Goal: Task Accomplishment & Management: Manage account settings

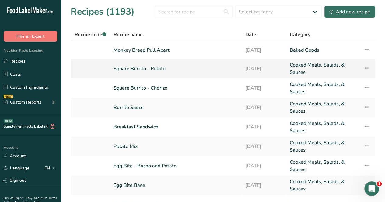
click at [147, 66] on link "Square Burrito - Potato" at bounding box center [175, 68] width 124 height 15
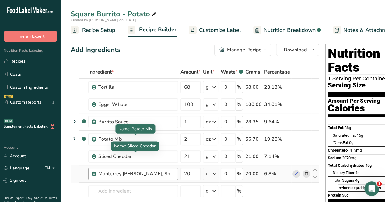
scroll to position [30, 0]
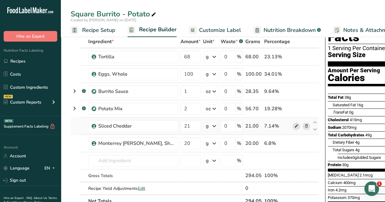
click at [294, 127] on icon at bounding box center [296, 126] width 4 height 6
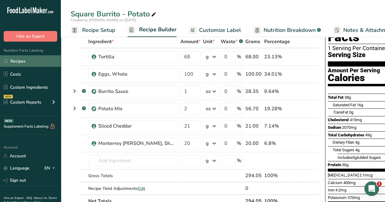
click at [30, 60] on link "Recipes" at bounding box center [30, 61] width 61 height 12
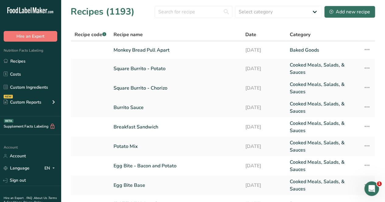
scroll to position [30, 0]
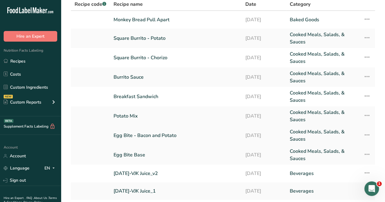
click at [150, 136] on link "Egg Bite - Bacon and Potato" at bounding box center [175, 135] width 124 height 15
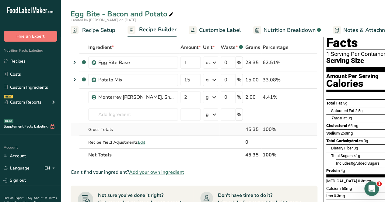
scroll to position [30, 0]
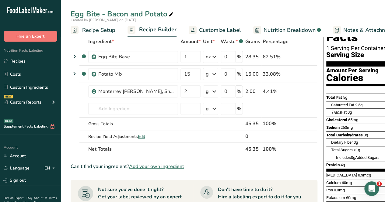
click at [149, 167] on span "Add your own ingredient" at bounding box center [156, 166] width 55 height 7
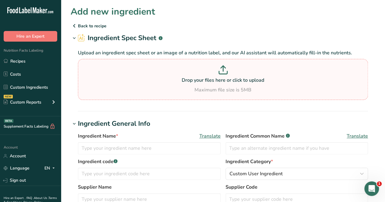
click at [178, 82] on p "Drop your files here or click to upload" at bounding box center [222, 80] width 287 height 7
click at [178, 82] on input "Drop your files here or click to upload Maximum file size is 5MB" at bounding box center [223, 79] width 290 height 41
click at [285, 87] on div "Maximum file size is 5MB" at bounding box center [222, 89] width 287 height 7
click at [285, 87] on input "Drop your files here or click to upload Maximum file size is 5MB" at bounding box center [223, 79] width 290 height 41
type input "C:\fakepath\Hormel Bacon - Item # 1370493.pdf"
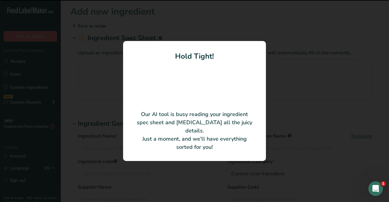
type input "Raw Wide Shingle Bacon"
type input "Hormel"
type input "32182"
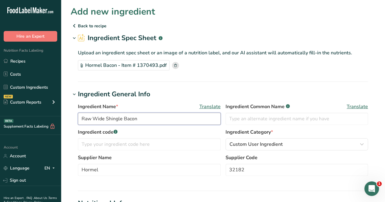
drag, startPoint x: 120, startPoint y: 119, endPoint x: 73, endPoint y: 123, distance: 47.9
click at [73, 123] on div "Ingredient Name * Translate Raw Wide Shingle Bacon Ingredient Common Name .a-a{…" at bounding box center [223, 141] width 304 height 84
drag, startPoint x: 123, startPoint y: 121, endPoint x: 72, endPoint y: 122, distance: 51.1
click at [72, 121] on div "Ingredient Name * Translate Raw Wide Shingle Bacon Ingredient Common Name .a-a{…" at bounding box center [223, 141] width 304 height 84
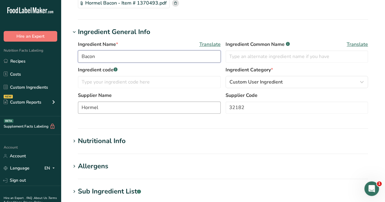
scroll to position [91, 0]
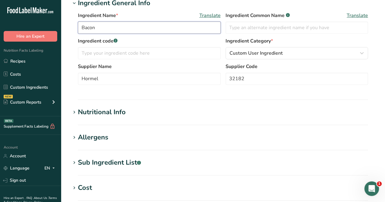
type input "Bacon"
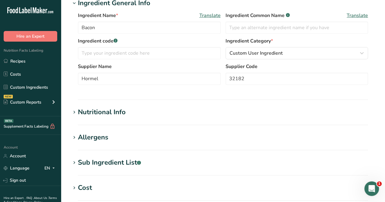
click at [127, 116] on h1 "Nutritional Info" at bounding box center [223, 112] width 304 height 10
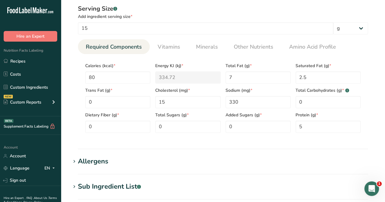
scroll to position [213, 0]
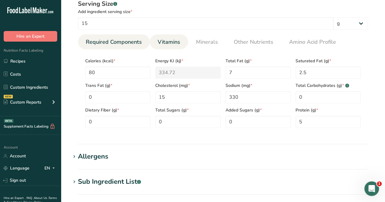
click at [166, 43] on span "Vitamins" at bounding box center [169, 42] width 23 height 8
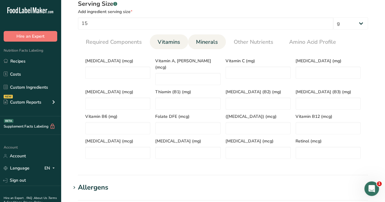
click at [204, 42] on span "Minerals" at bounding box center [207, 42] width 22 height 8
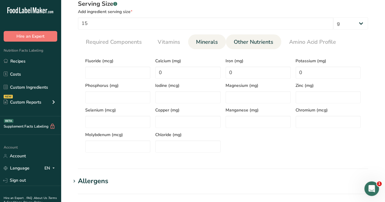
click at [251, 42] on span "Other Nutrients" at bounding box center [254, 42] width 40 height 8
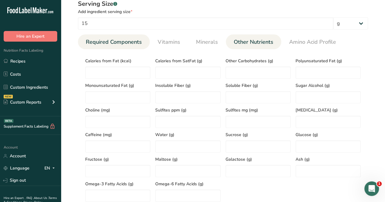
click at [108, 41] on span "Required Components" at bounding box center [114, 42] width 56 height 8
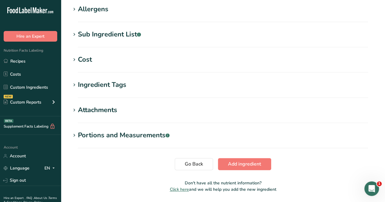
scroll to position [380, 0]
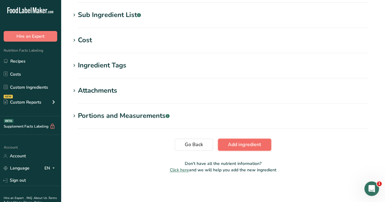
click at [235, 140] on button "Add ingredient" at bounding box center [244, 145] width 53 height 12
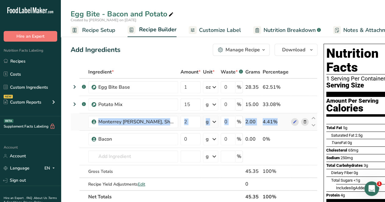
drag, startPoint x: 83, startPoint y: 138, endPoint x: 85, endPoint y: 119, distance: 19.6
click at [85, 119] on tbody ".a-a{fill:#347362;}.b-a{fill:#fff;} Egg Bite Base 1 oz Weight Units g kg mg See…" at bounding box center [194, 135] width 246 height 112
click at [82, 137] on td at bounding box center [83, 139] width 8 height 17
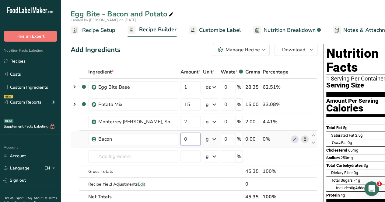
click at [196, 139] on input "0" at bounding box center [190, 139] width 20 height 12
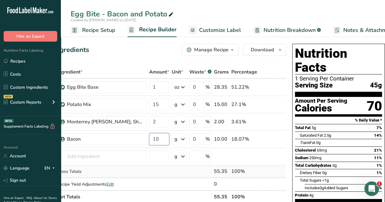
type input "10"
click at [167, 175] on div "Ingredient * Amount * Unit * Waste * .a-a{fill:#347362;}.b-a{fill:#fff;} Grams …" at bounding box center [162, 135] width 247 height 138
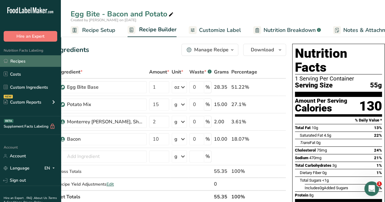
click at [27, 61] on link "Recipes" at bounding box center [30, 61] width 61 height 12
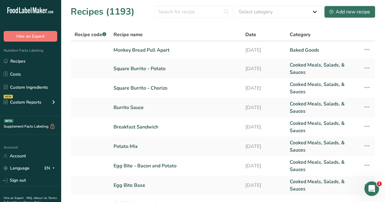
scroll to position [30, 0]
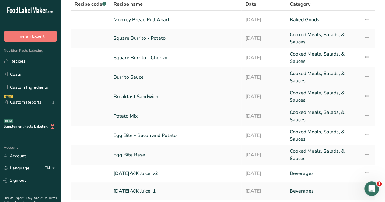
click at [154, 96] on link "Breakfast Sandwich" at bounding box center [175, 96] width 124 height 15
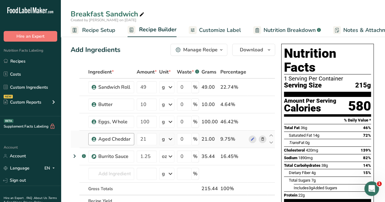
scroll to position [30, 0]
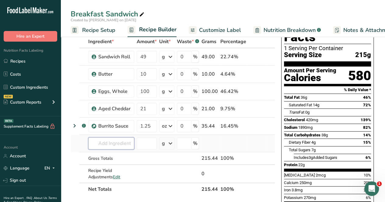
click at [116, 141] on input "text" at bounding box center [111, 143] width 46 height 12
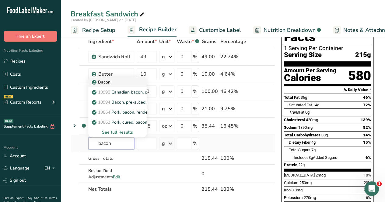
type input "bacon"
click at [116, 82] on div "Bacon" at bounding box center [112, 82] width 39 height 6
type input "Bacon"
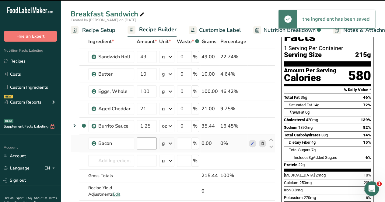
type input "0"
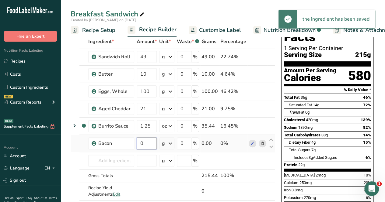
click at [145, 144] on input "0" at bounding box center [147, 143] width 20 height 12
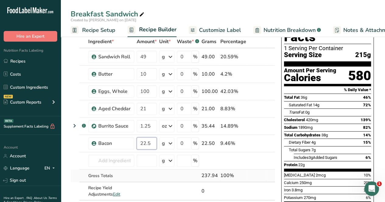
type input "22.5"
click at [166, 169] on div "Ingredient * Amount * Unit * Waste * .a-a{fill:#347362;}.b-a{fill:#fff;} Grams …" at bounding box center [173, 124] width 204 height 178
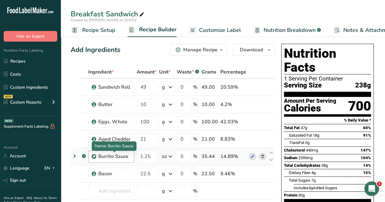
scroll to position [91, 0]
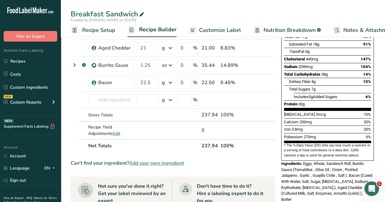
drag, startPoint x: 20, startPoint y: 59, endPoint x: 389, endPoint y: 2, distance: 373.0
click at [20, 59] on link "Recipes" at bounding box center [30, 61] width 61 height 12
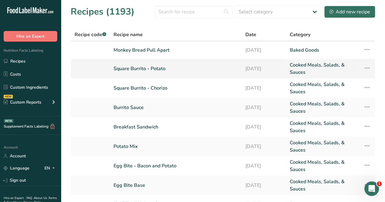
click at [156, 69] on link "Square Burrito - Potato" at bounding box center [175, 68] width 124 height 15
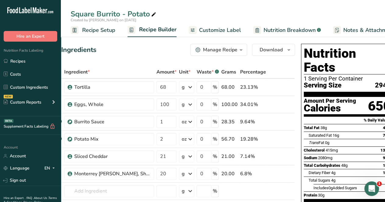
scroll to position [0, 32]
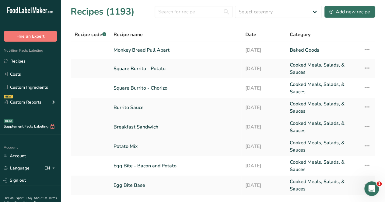
click at [141, 127] on link "Breakfast Sandwich" at bounding box center [175, 127] width 124 height 15
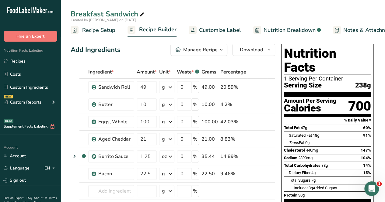
click at [103, 55] on div "Add Ingredients Manage Recipe Delete Recipe Duplicate Recipe Scale Recipe Save …" at bounding box center [173, 50] width 204 height 12
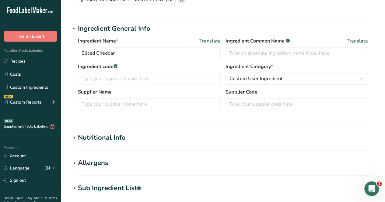
click at [98, 133] on div "Nutritional Info" at bounding box center [102, 138] width 48 height 10
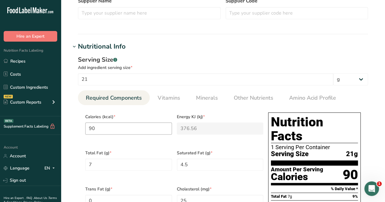
scroll to position [183, 0]
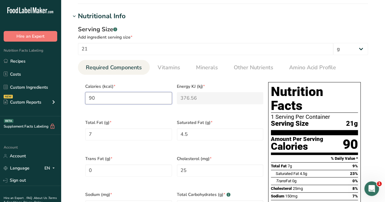
click at [106, 98] on input "90" at bounding box center [128, 98] width 87 height 12
type input "9"
type KJ "37.7"
type input "0"
type KJ "0"
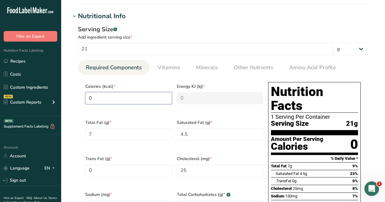
type input "8"
type KJ "33.5"
type input "88"
type KJ "368.2"
type input "88.5"
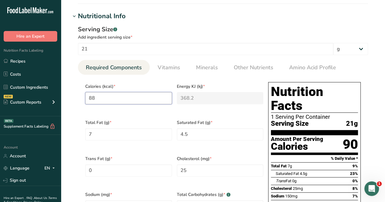
type KJ "370.3"
type input "88.52"
type KJ "370.4"
type input "88.52"
click at [112, 132] on Fat "7" at bounding box center [128, 134] width 87 height 12
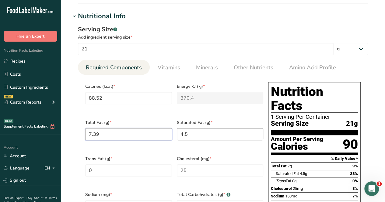
type Fat "7.39"
click at [214, 133] on Fat "4.5" at bounding box center [220, 134] width 87 height 12
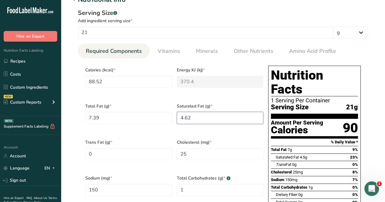
scroll to position [243, 0]
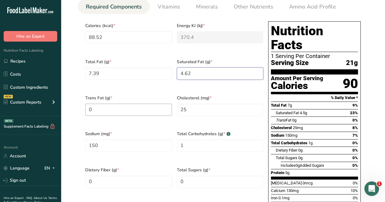
type Fat "4.62"
click at [101, 109] on Fat "0" at bounding box center [128, 110] width 87 height 12
type Fat "0.22"
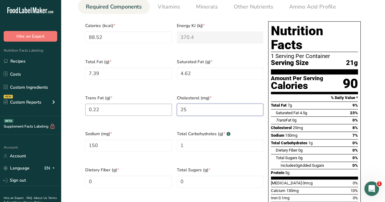
drag, startPoint x: 196, startPoint y: 106, endPoint x: 171, endPoint y: 109, distance: 25.1
click at [171, 109] on div "Calories (kcal) * 88.52 Energy KJ (kj) * 370.4 Total Fat (g) * 7.39 Saturated F…" at bounding box center [174, 127] width 183 height 217
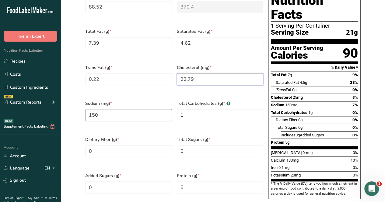
type input "22.79"
click at [122, 113] on input "150" at bounding box center [128, 115] width 87 height 12
type input "151.57"
drag, startPoint x: 195, startPoint y: 112, endPoint x: 178, endPoint y: 113, distance: 16.7
click at [178, 113] on Carbohydrates "1" at bounding box center [220, 115] width 87 height 12
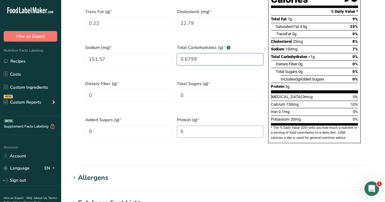
scroll to position [335, 0]
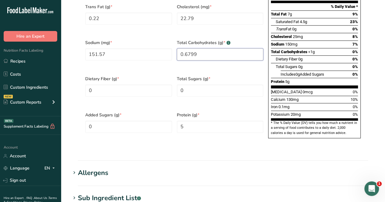
type Carbohydrates "0.6799"
click at [196, 75] on div "Total Sugars (g) * 0" at bounding box center [220, 90] width 92 height 36
click at [197, 85] on Sugars "0" at bounding box center [220, 91] width 87 height 12
type Sugars "0.01"
click at [194, 121] on input "5" at bounding box center [220, 127] width 87 height 12
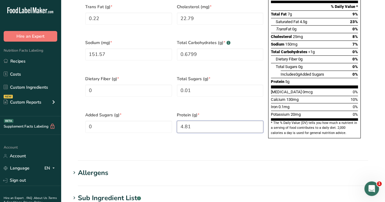
scroll to position [243, 0]
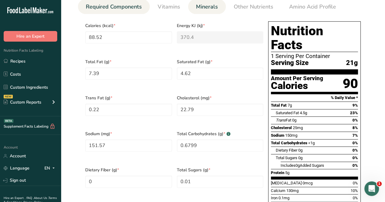
type input "4.81"
click at [190, 6] on li "Minerals" at bounding box center [207, 6] width 38 height 15
click at [203, 5] on span "Minerals" at bounding box center [207, 7] width 22 height 8
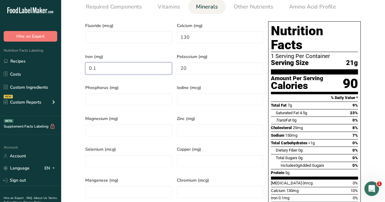
click at [116, 71] on input "0.1" at bounding box center [128, 68] width 87 height 12
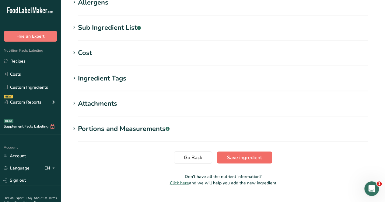
type input "0.1199"
click at [246, 154] on span "Save ingredient" at bounding box center [244, 157] width 35 height 7
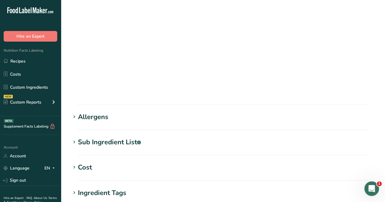
scroll to position [119, 0]
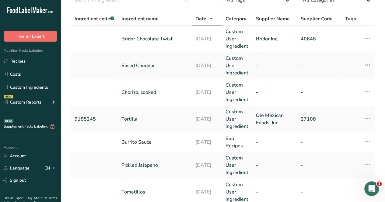
scroll to position [61, 0]
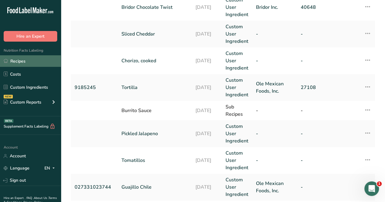
click at [28, 60] on link "Recipes" at bounding box center [30, 61] width 61 height 12
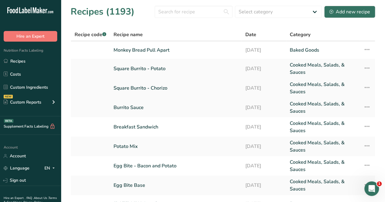
click at [151, 89] on link "Square Burrito - Chorizo" at bounding box center [175, 88] width 124 height 15
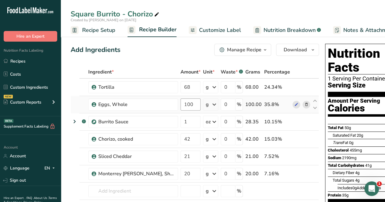
scroll to position [30, 0]
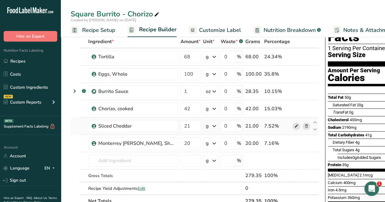
click at [293, 128] on span at bounding box center [296, 126] width 7 height 7
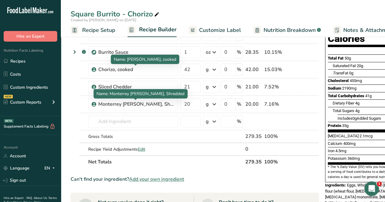
scroll to position [0, 0]
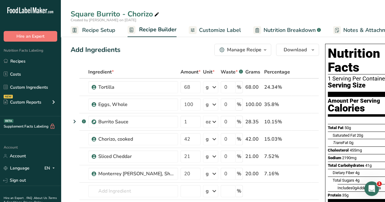
drag, startPoint x: 32, startPoint y: 63, endPoint x: 50, endPoint y: 67, distance: 18.3
click at [32, 63] on link "Recipes" at bounding box center [30, 61] width 61 height 12
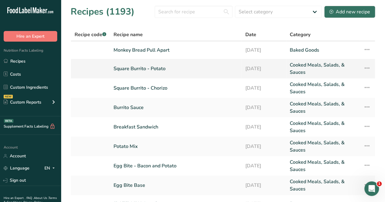
click at [159, 68] on link "Square Burrito - Potato" at bounding box center [175, 68] width 124 height 15
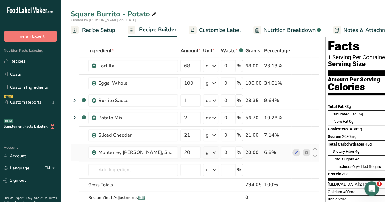
scroll to position [30, 0]
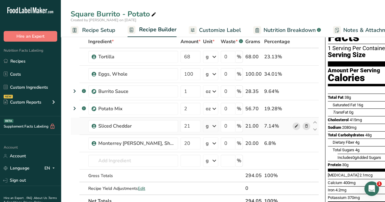
click at [294, 126] on icon at bounding box center [296, 126] width 4 height 6
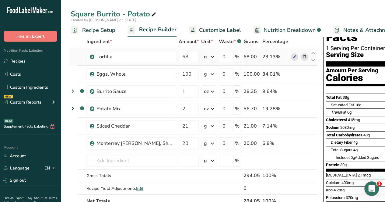
scroll to position [0, 0]
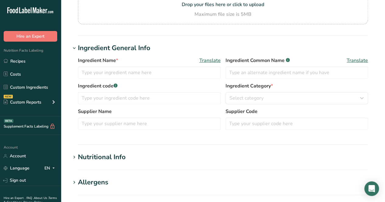
type input "Sliced Cheddar"
type input "21"
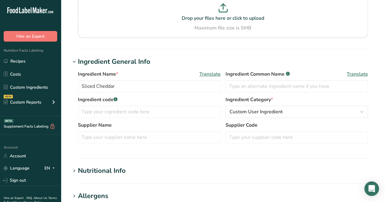
scroll to position [105, 0]
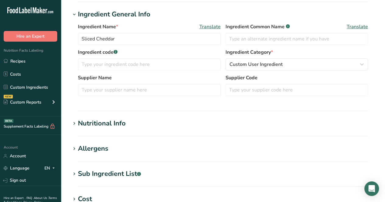
type input "88.52"
type KJ "370.4"
type Fat "7.39"
type Fat "4.62"
type Fat "0.22"
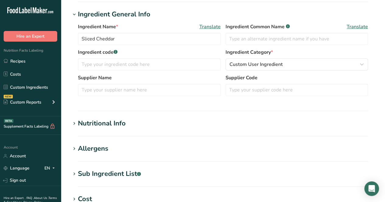
type input "22.79"
type input "151.57"
type Carbohydrates "0.68"
type Fiber "0"
type Sugars "0.01"
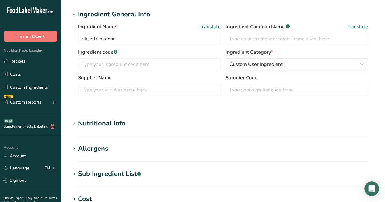
type Sugars "0"
type input "4.81"
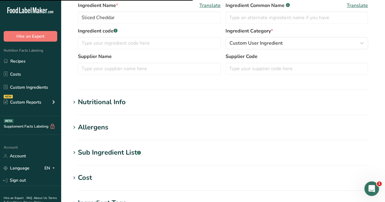
scroll to position [135, 0]
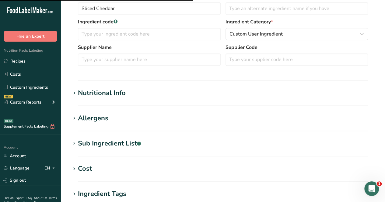
click at [126, 100] on section "Nutritional Info Serving Size .a-a{fill:#347362;}.b-a{fill:#fff;} Add ingredien…" at bounding box center [223, 97] width 304 height 18
click at [124, 92] on div "Nutritional Info" at bounding box center [102, 93] width 48 height 10
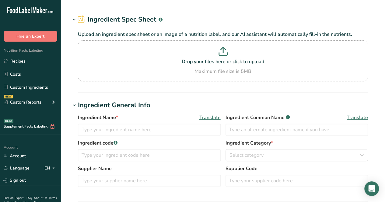
type input "Sliced Cheddar"
type input "21"
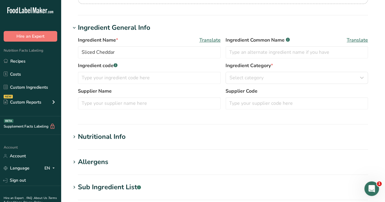
click at [122, 138] on div "Nutritional Info" at bounding box center [102, 137] width 48 height 10
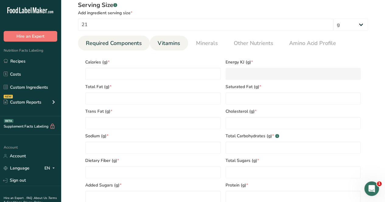
type input "88.52"
type KJ "370.4"
type Fat "7.39"
type Fat "4.62"
type Fat "0.22"
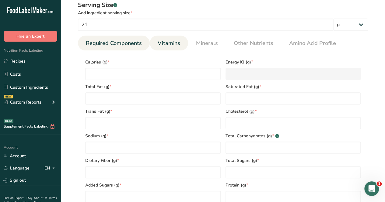
type input "22.79"
type input "151.57"
type Carbohydrates "0.68"
type Fiber "0"
type Sugars "0.01"
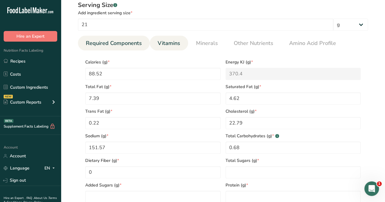
type Sugars "0"
type input "4.81"
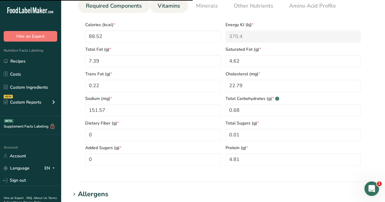
scroll to position [183, 0]
